Goal: Information Seeking & Learning: Learn about a topic

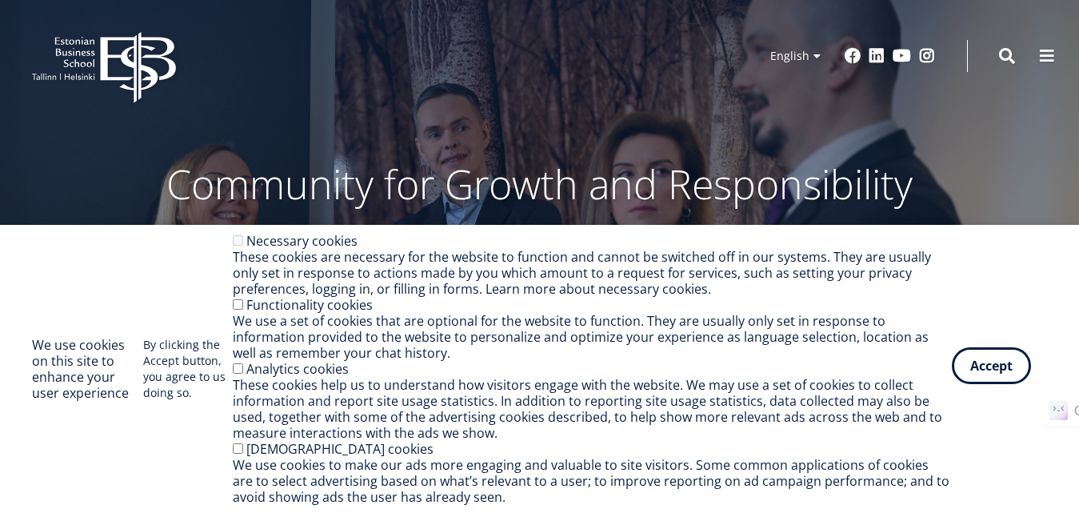
click at [980, 366] on button "Accept" at bounding box center [991, 365] width 79 height 37
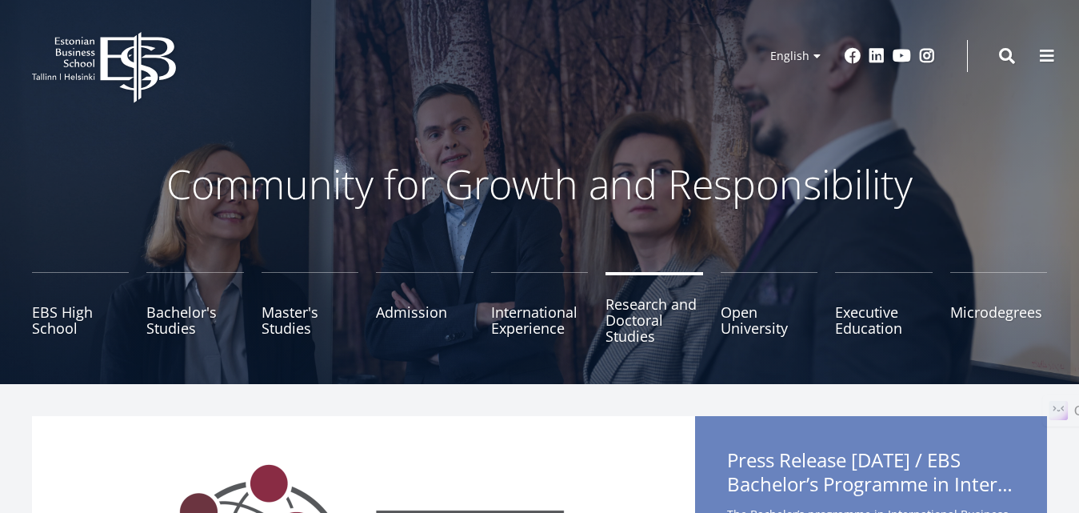
click at [639, 333] on link "Research and Doctoral Studies" at bounding box center [654, 312] width 97 height 80
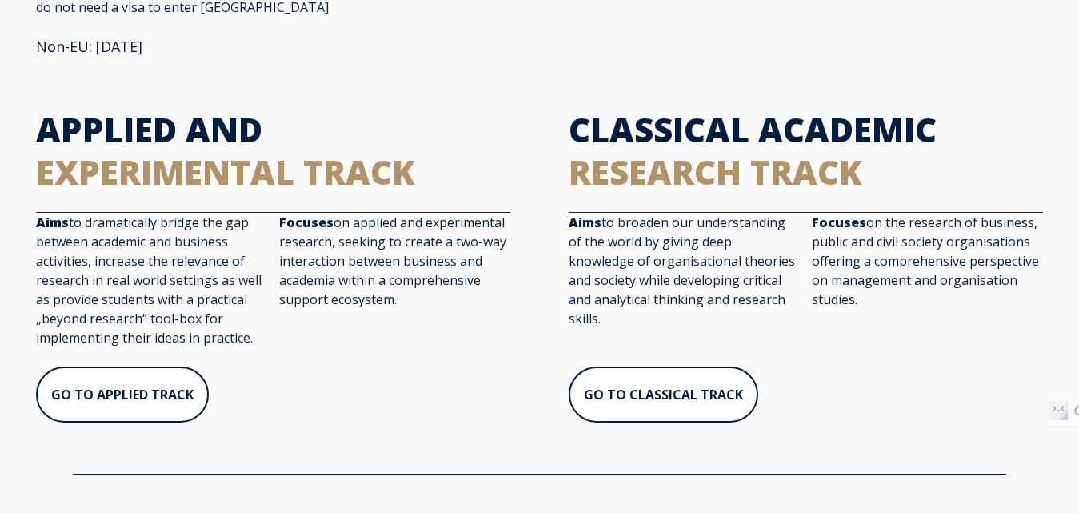
scroll to position [399, 0]
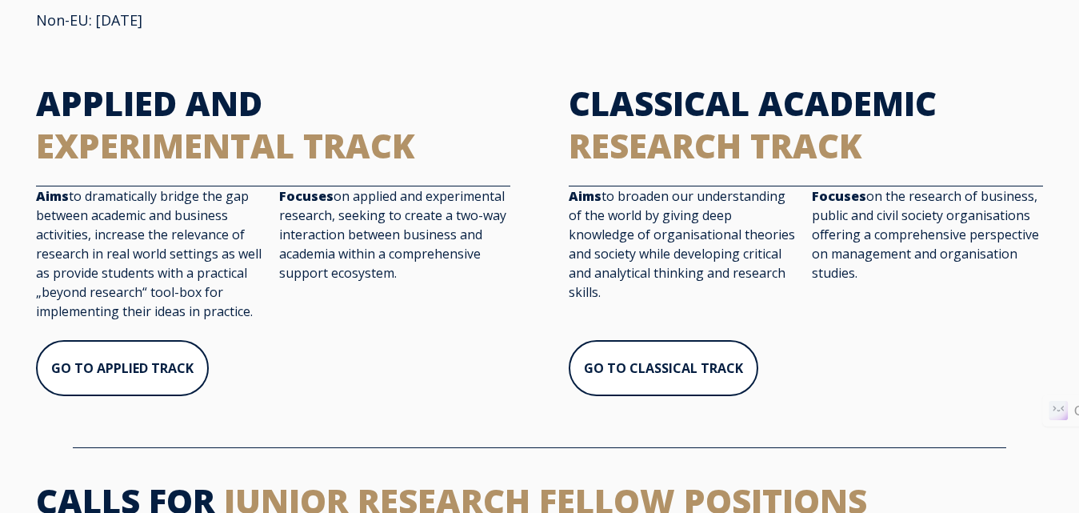
click at [1073, 78] on div "APPLIED AND EXPERIMENTAL TRACK Aims to dramatically bridge the gap between acad…" at bounding box center [539, 248] width 1079 height 365
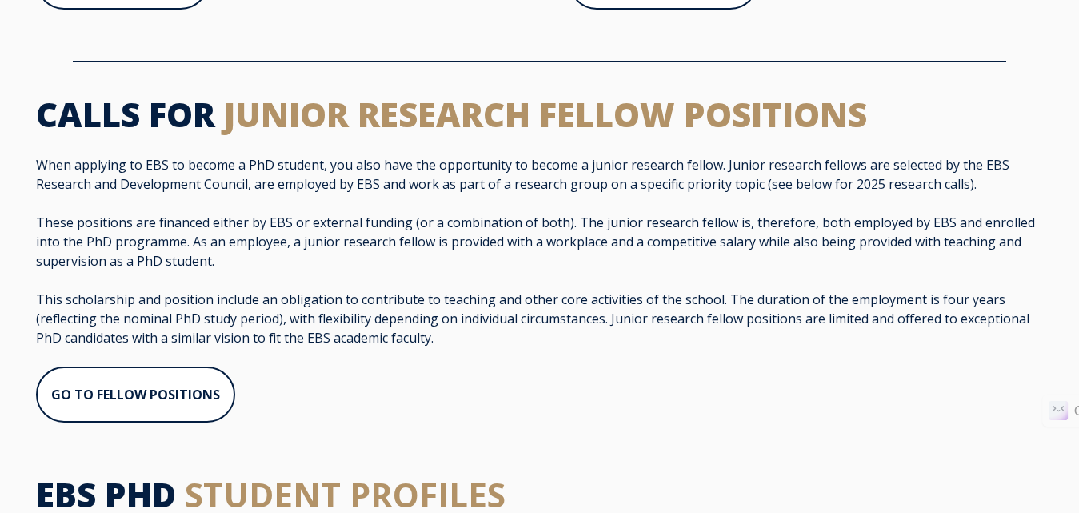
scroll to position [886, 0]
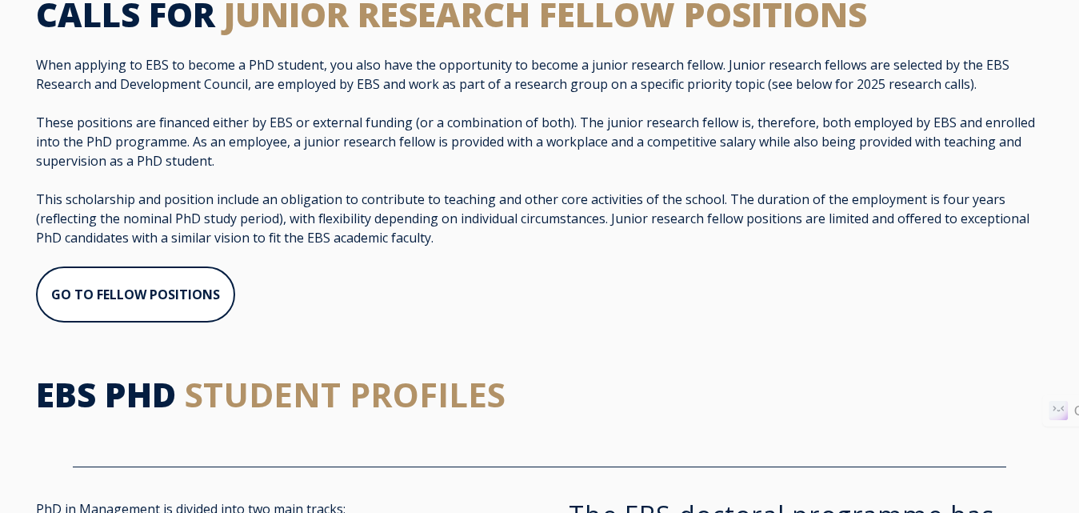
drag, startPoint x: 1023, startPoint y: 512, endPoint x: 1023, endPoint y: 529, distance: 16.8
click at [723, 374] on h2 "EBS PHD STUDENT PROFILES" at bounding box center [540, 395] width 1008 height 42
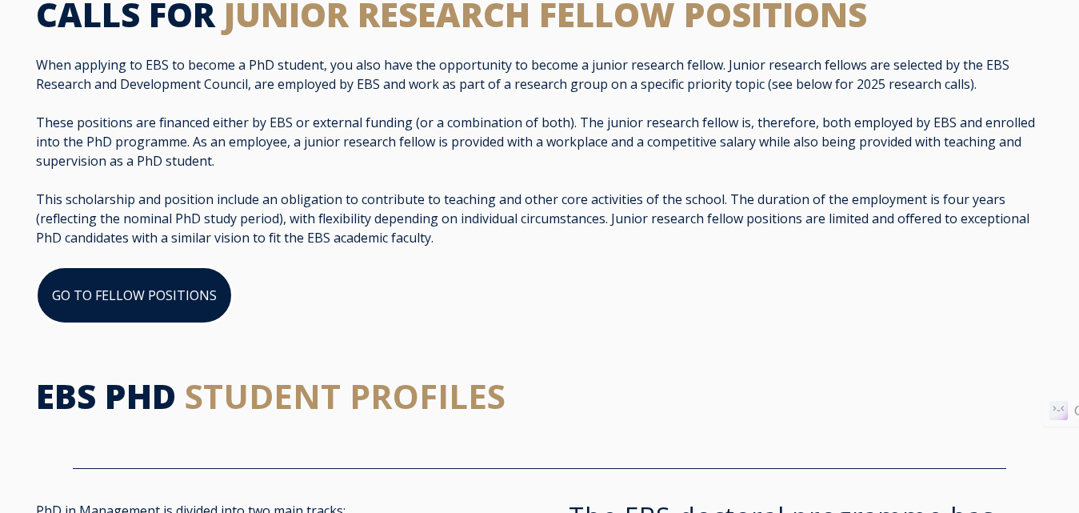
click at [165, 274] on link "GO TO FELLOW POSITIONS" at bounding box center [134, 295] width 197 height 58
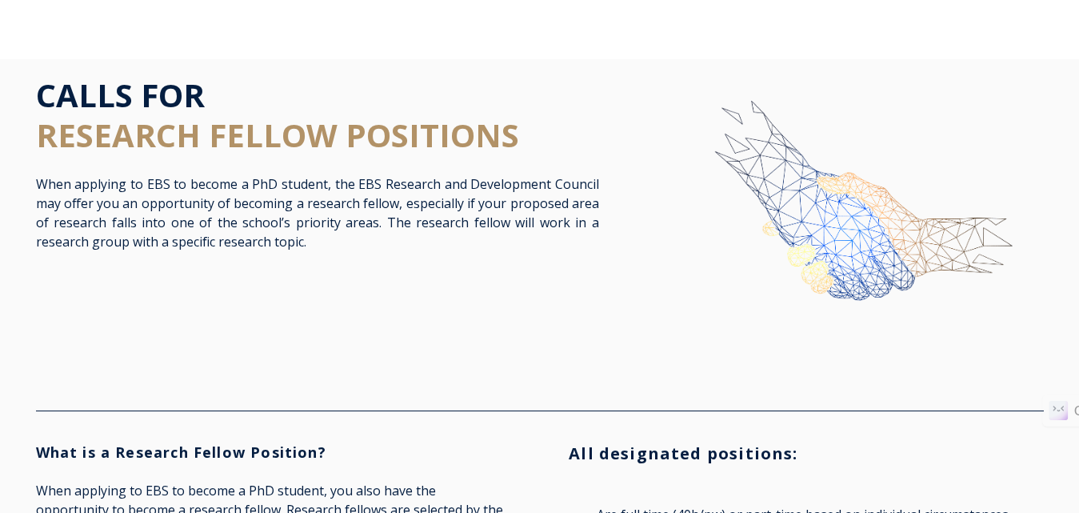
scroll to position [51, 0]
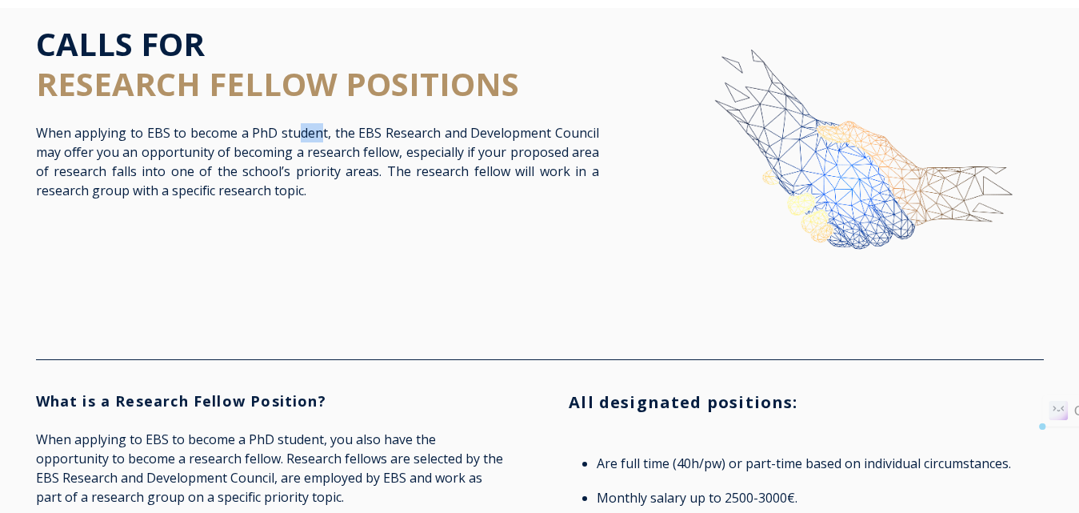
drag, startPoint x: 299, startPoint y: 133, endPoint x: 322, endPoint y: 134, distance: 23.2
click at [322, 134] on span "When applying to EBS to become a PhD student, the EBS Research and Development …" at bounding box center [317, 161] width 563 height 75
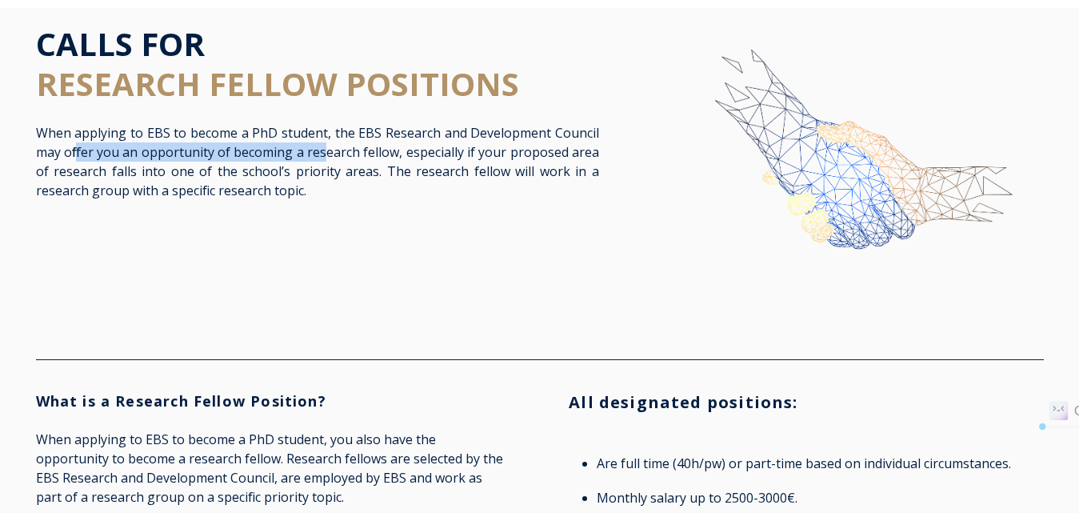
drag, startPoint x: 76, startPoint y: 149, endPoint x: 328, endPoint y: 146, distance: 252.1
click at [328, 146] on span "When applying to EBS to become a PhD student, the EBS Research and Development …" at bounding box center [317, 161] width 563 height 75
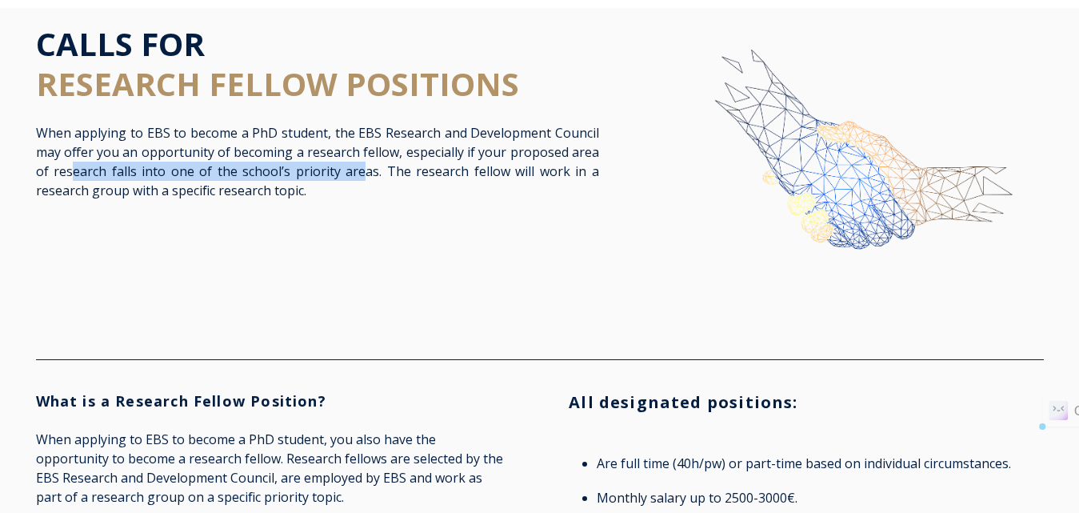
drag, startPoint x: 72, startPoint y: 172, endPoint x: 362, endPoint y: 171, distance: 290.5
click at [362, 171] on span "When applying to EBS to become a PhD student, the EBS Research and Development …" at bounding box center [317, 161] width 563 height 75
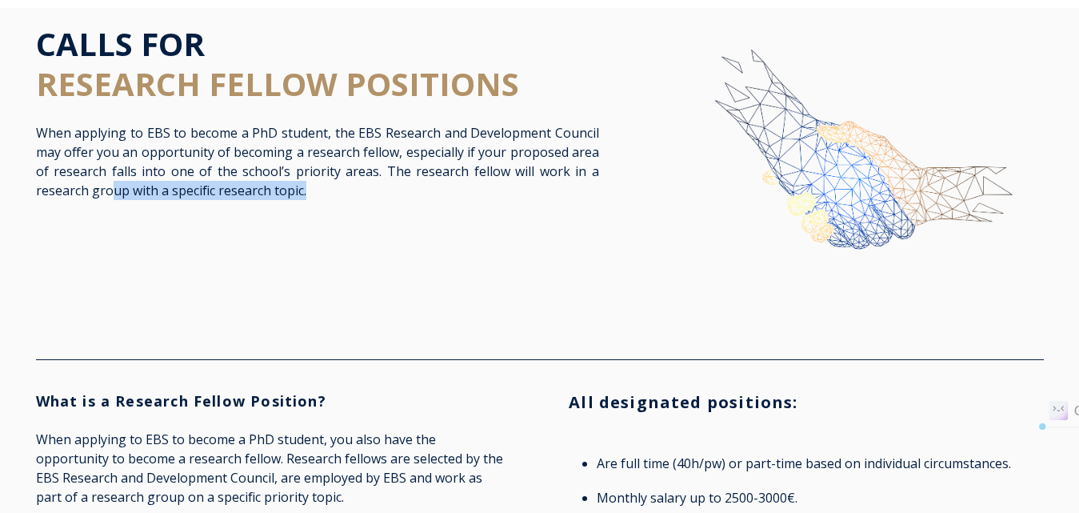
drag, startPoint x: 110, startPoint y: 190, endPoint x: 341, endPoint y: 197, distance: 230.5
click at [341, 197] on p "When applying to EBS to become a PhD student, the EBS Research and Development …" at bounding box center [317, 161] width 563 height 77
click at [401, 230] on div "CALLS FOR RESEARCH FELLOW POSITIONS When applying to EBS to become a PhD studen…" at bounding box center [540, 175] width 1040 height 303
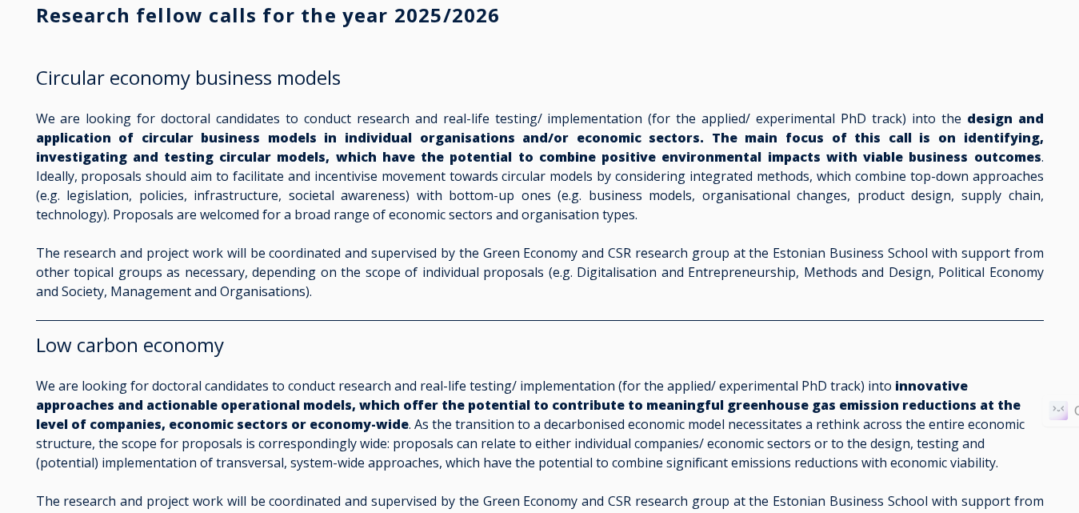
scroll to position [0, 0]
